Goal: Transaction & Acquisition: Purchase product/service

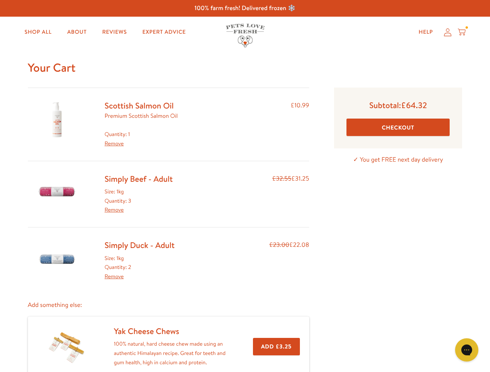
click at [245, 186] on div "Simply Beef - Adult Size: 1kg Quantity: 3 Remove £32.55 £31.25" at bounding box center [168, 194] width 281 height 41
click at [466, 350] on icon "Gorgias live chat" at bounding box center [465, 349] width 7 height 7
